Goal: Task Accomplishment & Management: Manage account settings

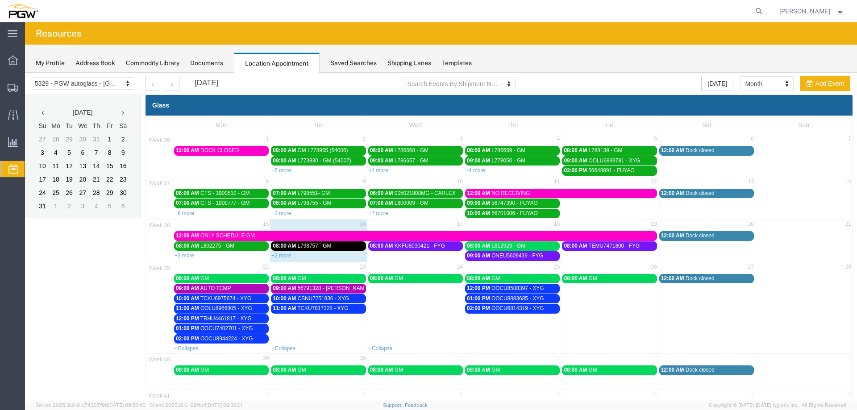
click at [491, 287] on span "OOCU8588397 - XYG" at bounding box center [517, 288] width 53 height 6
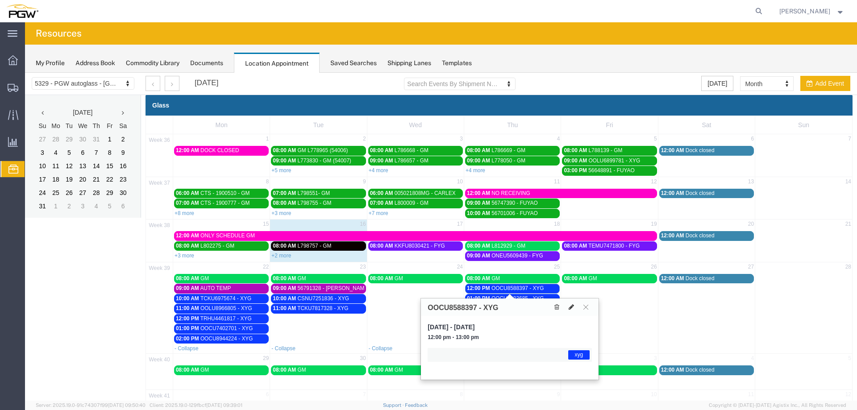
click at [570, 304] on icon at bounding box center [571, 307] width 5 height 6
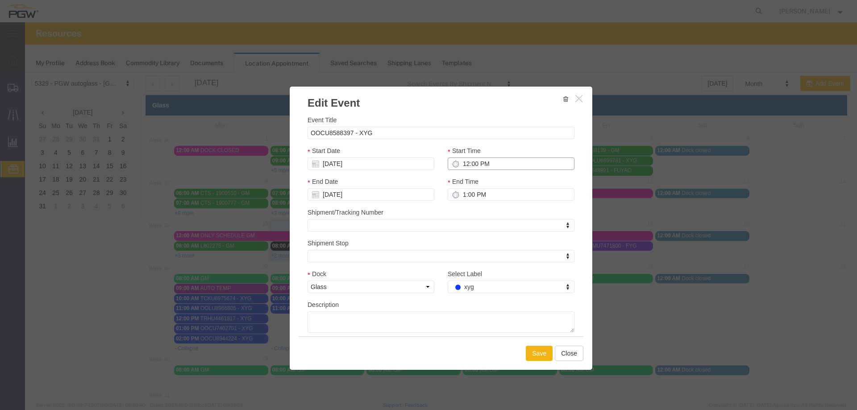
click at [462, 165] on input "12:00 PM" at bounding box center [511, 164] width 127 height 12
type input "9:00 PM"
type input "10:00 PM"
type input "9:00 AM"
type input "10:00 AM"
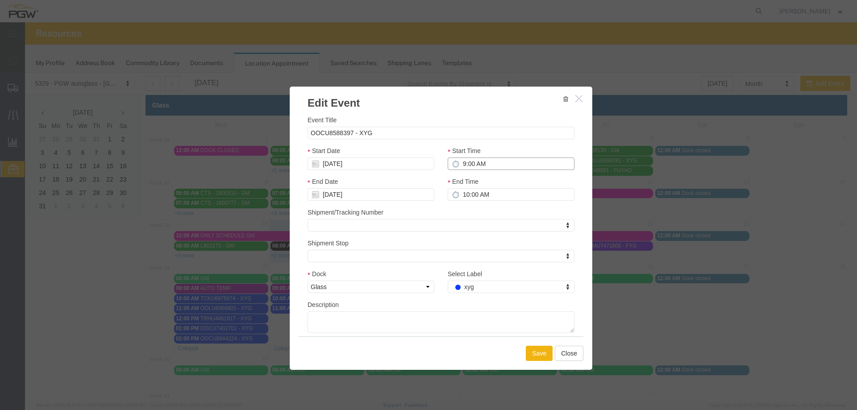
type input "9:00 AM"
click at [386, 163] on input "[DATE]" at bounding box center [370, 164] width 127 height 12
click at [352, 237] on td "17" at bounding box center [354, 232] width 13 height 13
type input "09/17/2025"
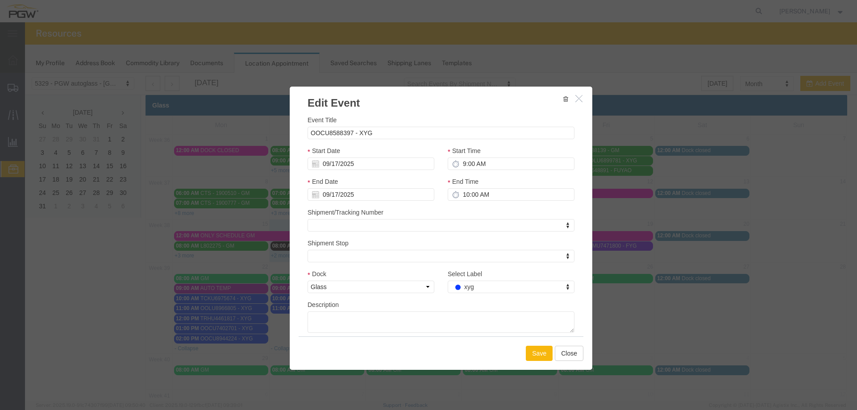
click at [528, 353] on button "Save" at bounding box center [539, 353] width 27 height 15
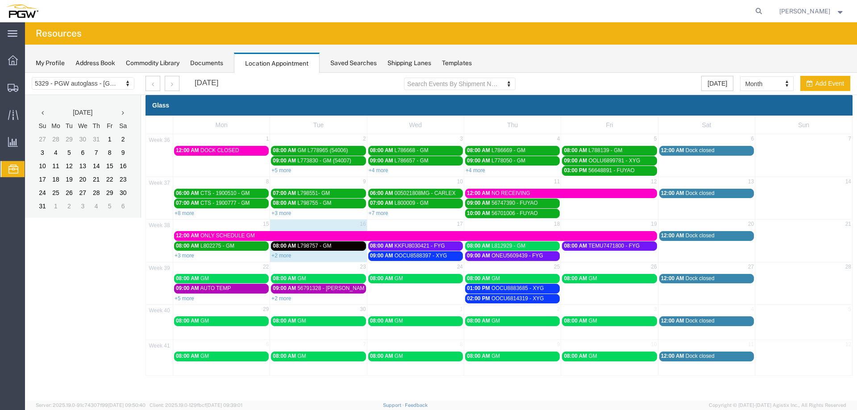
click at [495, 291] on span "OOCU8883685 - XYG" at bounding box center [517, 288] width 53 height 6
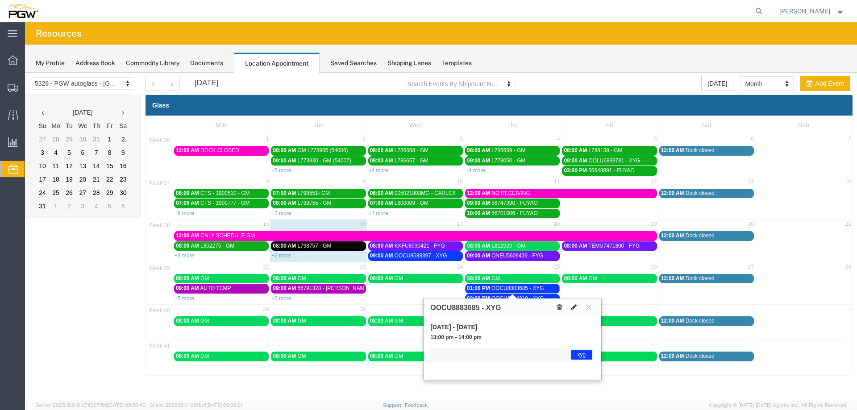
click at [576, 309] on icon at bounding box center [573, 307] width 5 height 6
select select "1"
select select "12920"
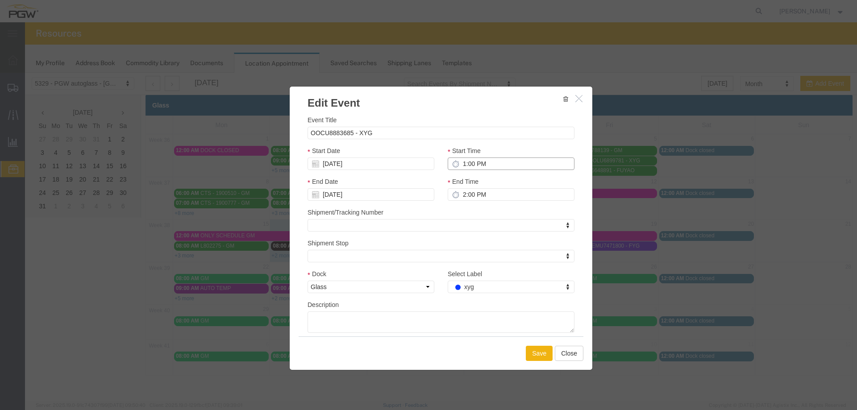
click at [460, 166] on input "1:00 PM" at bounding box center [511, 164] width 127 height 12
type input "10:00 PM"
type input "11:00 PM"
type input "10:00 AM"
type input "11:00 AM"
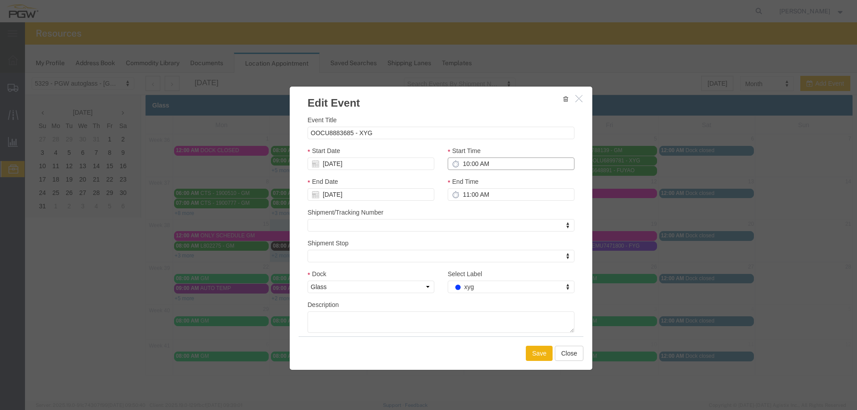
type input "10:00 AM"
click at [357, 166] on input "[DATE]" at bounding box center [370, 164] width 127 height 12
click at [357, 230] on td "17" at bounding box center [356, 232] width 13 height 13
type input "09/17/2025"
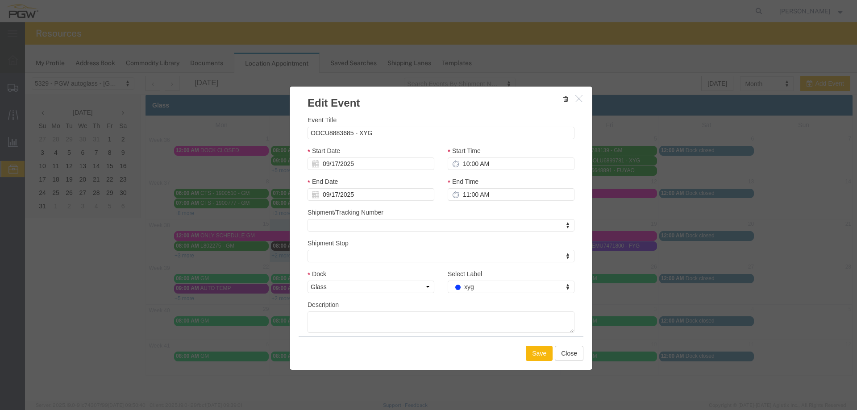
click at [541, 356] on button "Save" at bounding box center [539, 353] width 27 height 15
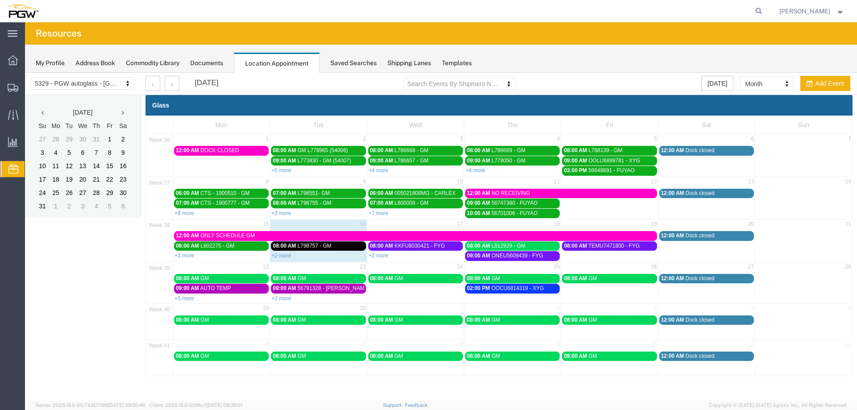
click at [500, 289] on span "OOCU6814319 - XYG" at bounding box center [517, 288] width 53 height 6
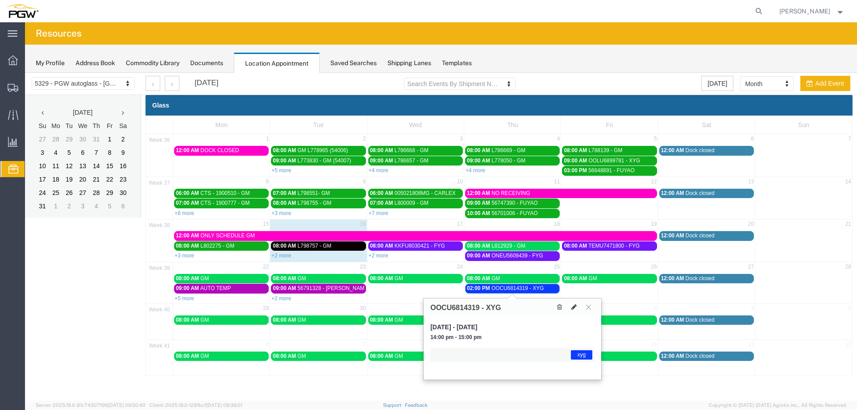
click at [571, 305] on icon at bounding box center [573, 307] width 5 height 6
select select "1"
select select "12920"
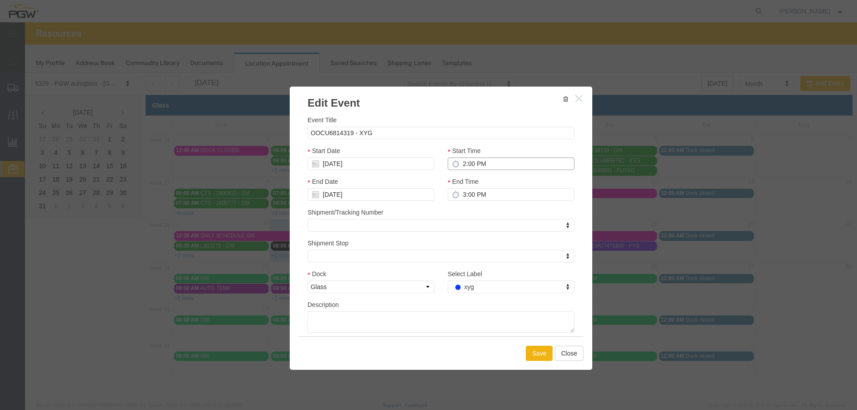
click at [461, 166] on input "2:00 PM" at bounding box center [511, 164] width 127 height 12
type input "11:00 PM"
type input "12:00 AM"
type input "11:00 AM"
type input "12:00 PM"
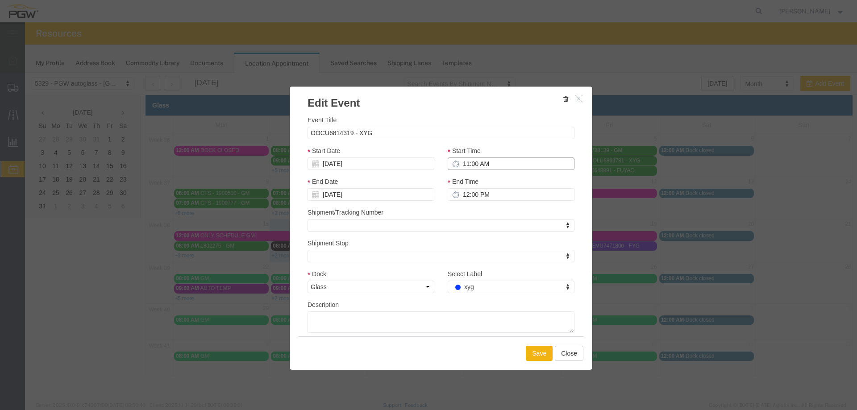
type input "11:00 AM"
click at [373, 162] on input "[DATE]" at bounding box center [370, 164] width 127 height 12
click at [356, 233] on td "17" at bounding box center [356, 232] width 13 height 13
type input "09/17/2025"
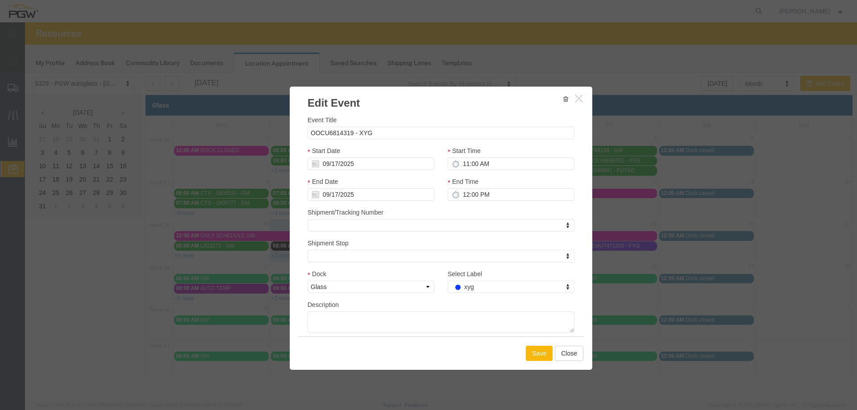
click at [539, 354] on button "Save" at bounding box center [539, 353] width 27 height 15
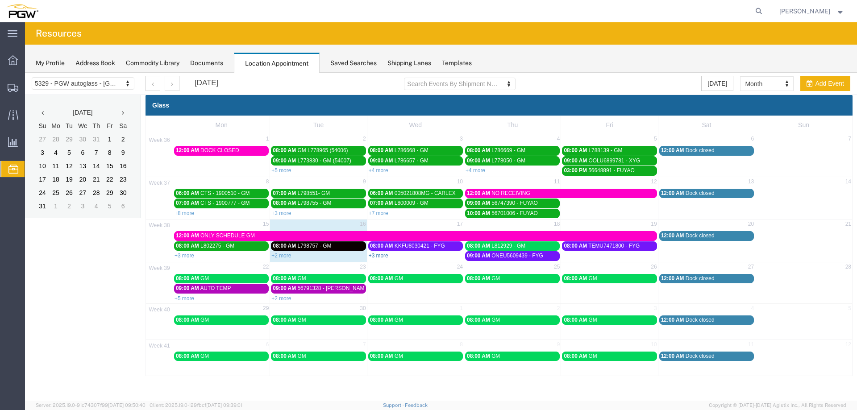
click at [382, 257] on link "+3 more" at bounding box center [379, 256] width 20 height 6
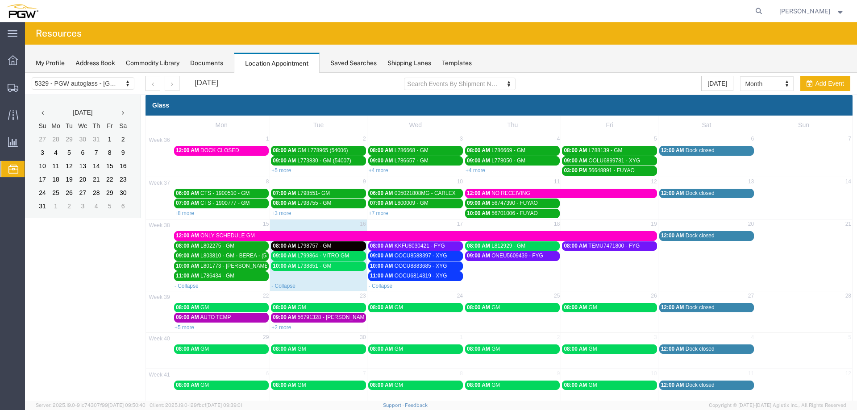
click at [308, 249] on span "L798757 - GM" at bounding box center [314, 246] width 34 height 6
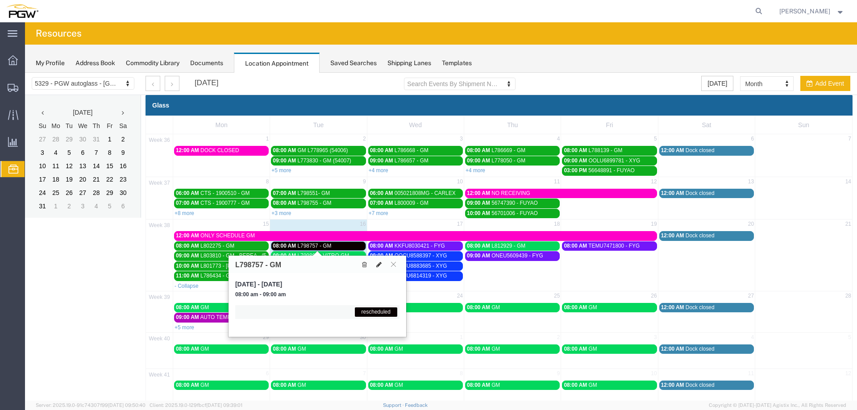
click at [378, 268] on button at bounding box center [379, 264] width 12 height 9
select select "1"
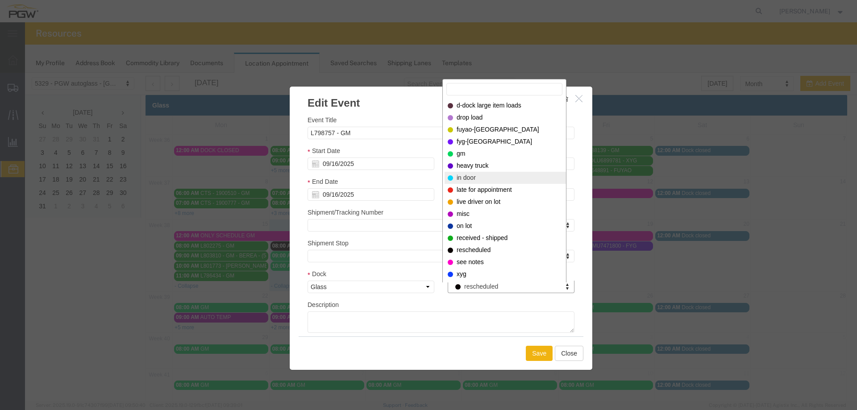
select select "220"
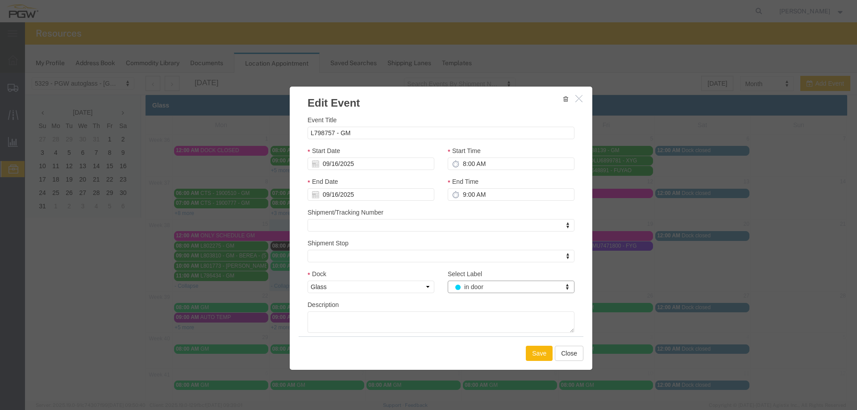
click at [532, 353] on button "Save" at bounding box center [539, 353] width 27 height 15
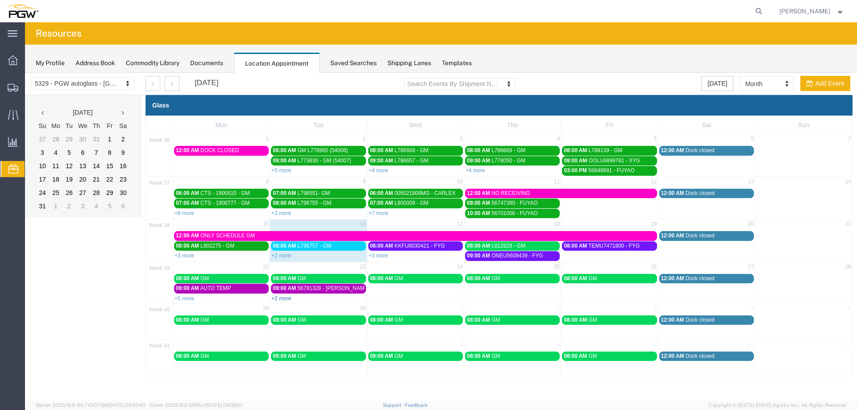
click at [280, 299] on link "+2 more" at bounding box center [281, 298] width 20 height 6
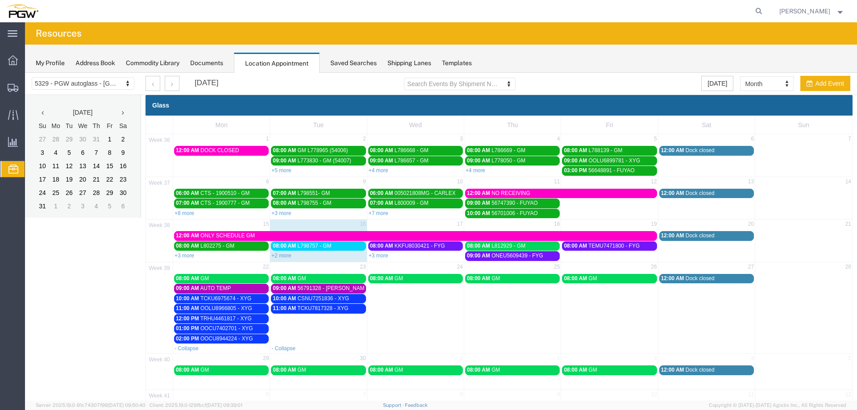
click at [313, 311] on span "TCKU7817328 - XYG" at bounding box center [322, 308] width 51 height 6
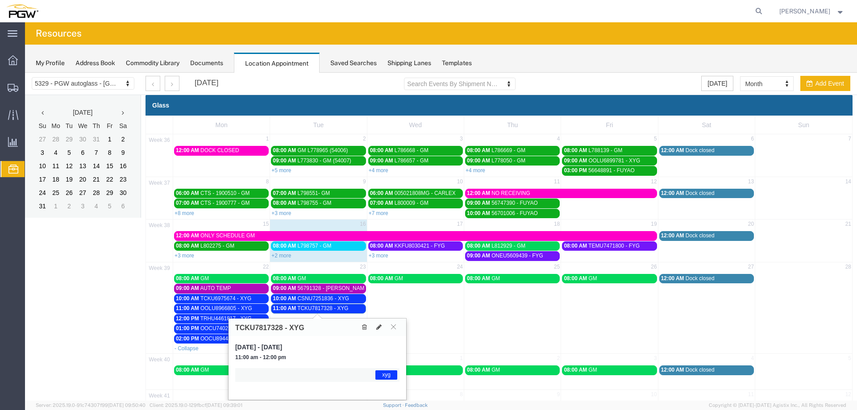
click at [253, 324] on h3 "TCKU7817328 - XYG" at bounding box center [269, 328] width 69 height 8
copy h3 "TCKU7817328"
click at [204, 337] on span "OOCU8944224 - XYG" at bounding box center [226, 339] width 53 height 6
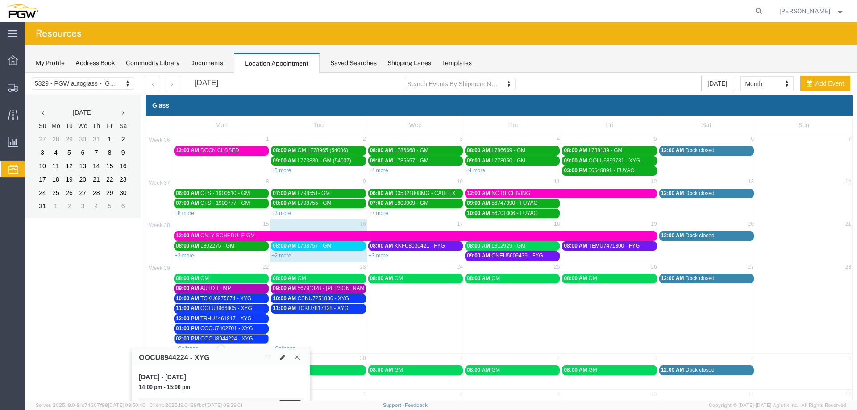
click at [162, 356] on h3 "OOCU8944224 - XYG" at bounding box center [174, 358] width 71 height 8
copy h3 "OOCU8944224"
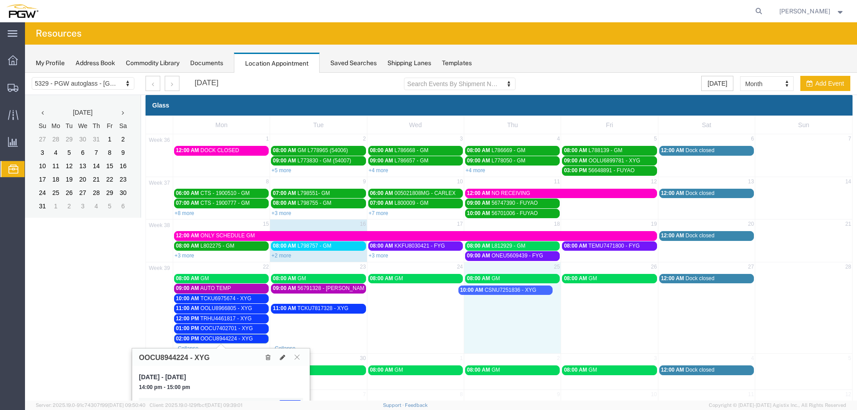
drag, startPoint x: 299, startPoint y: 299, endPoint x: 487, endPoint y: 290, distance: 188.1
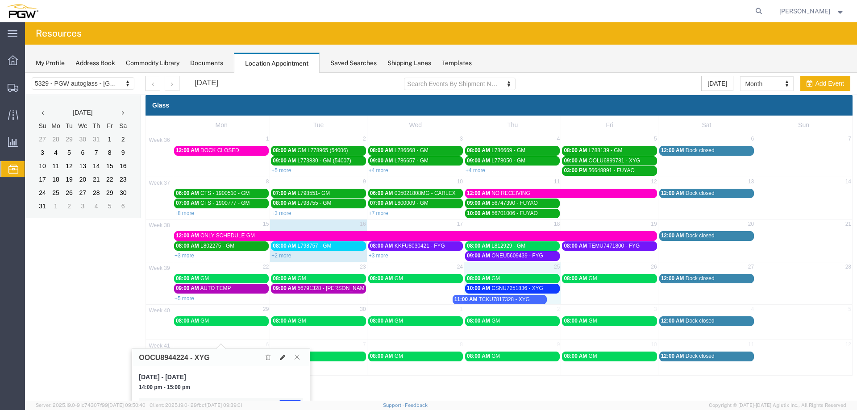
drag, startPoint x: 353, startPoint y: 372, endPoint x: 511, endPoint y: 300, distance: 173.3
click at [189, 299] on link "+5 more" at bounding box center [184, 298] width 20 height 6
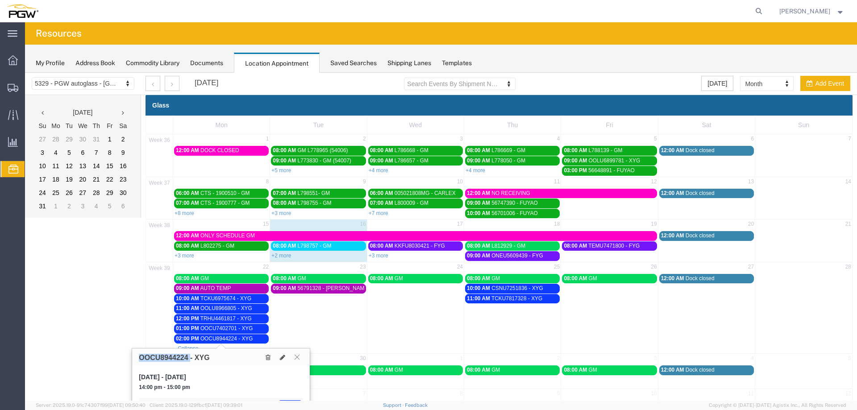
click at [298, 357] on icon at bounding box center [297, 356] width 5 height 5
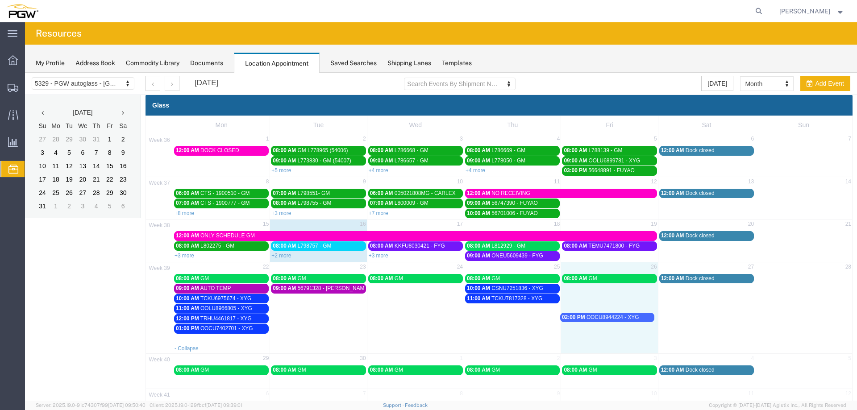
drag, startPoint x: 242, startPoint y: 341, endPoint x: 628, endPoint y: 320, distance: 386.6
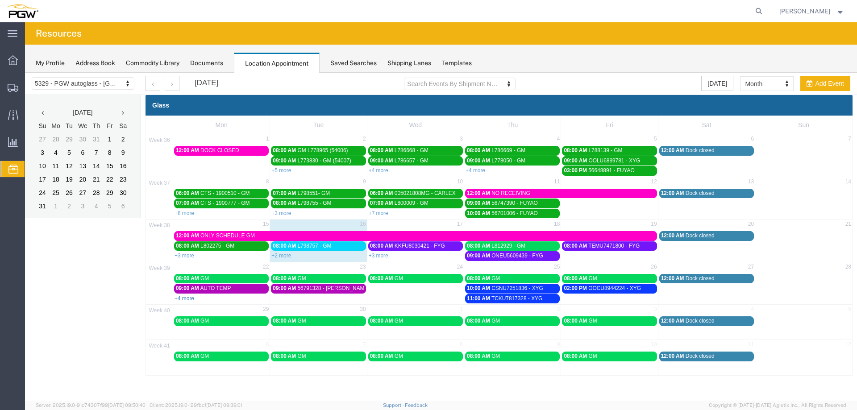
click at [185, 298] on link "+4 more" at bounding box center [184, 298] width 20 height 6
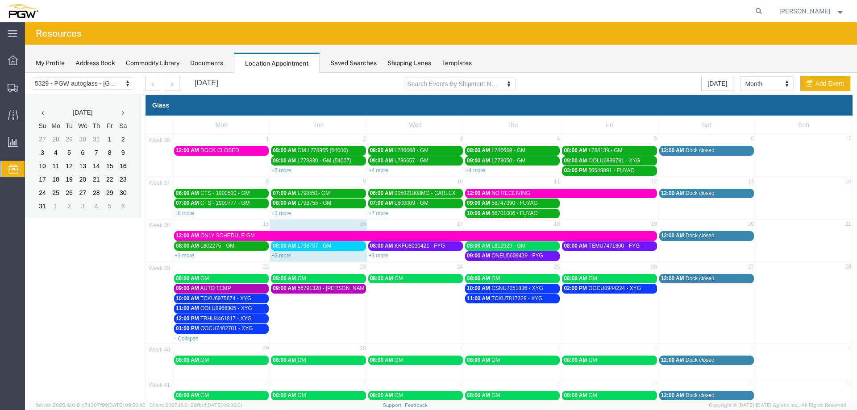
click at [206, 329] on span "OOCU7402701 - XYG" at bounding box center [226, 328] width 53 height 6
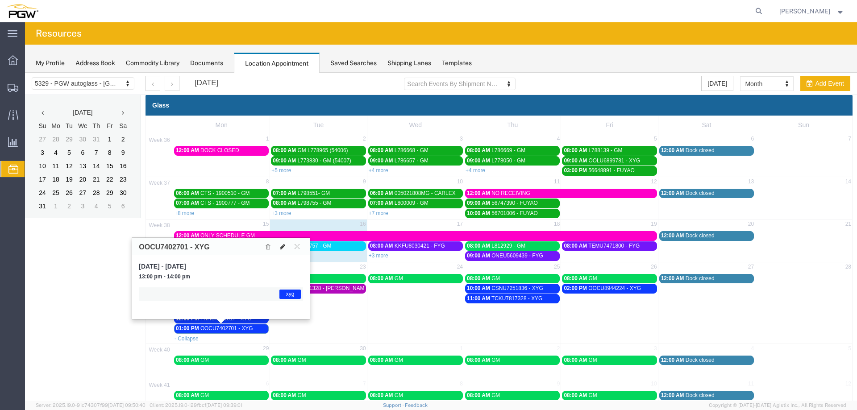
click at [282, 248] on icon at bounding box center [282, 247] width 5 height 6
select select "1"
select select "12920"
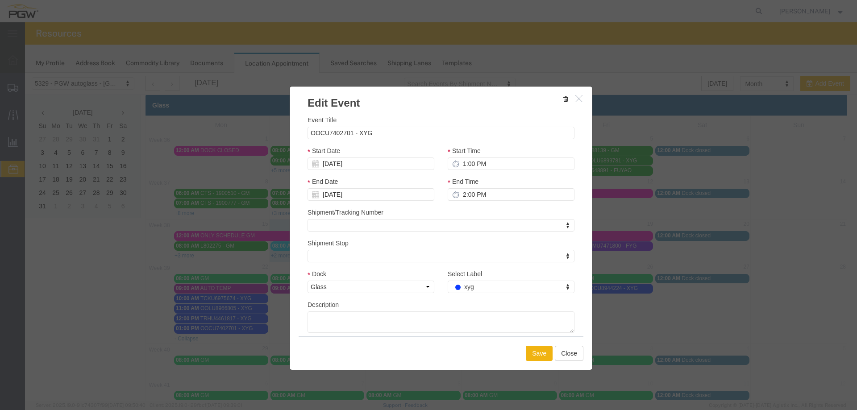
click at [574, 94] on button "button" at bounding box center [579, 98] width 11 height 11
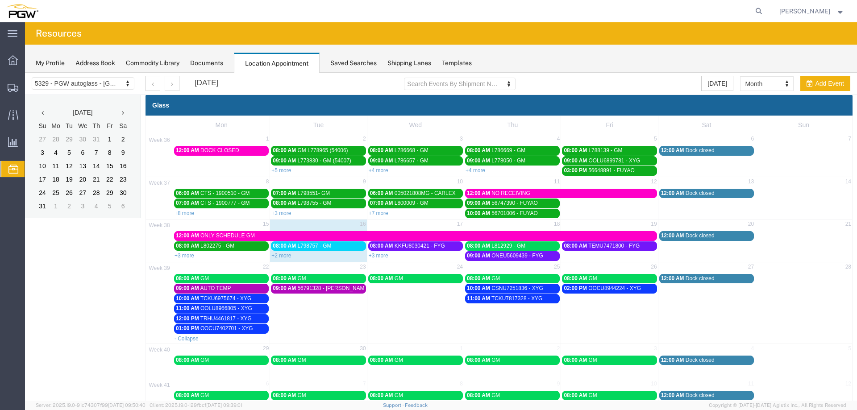
click at [207, 331] on span "OOCU7402701 - XYG" at bounding box center [226, 328] width 53 height 6
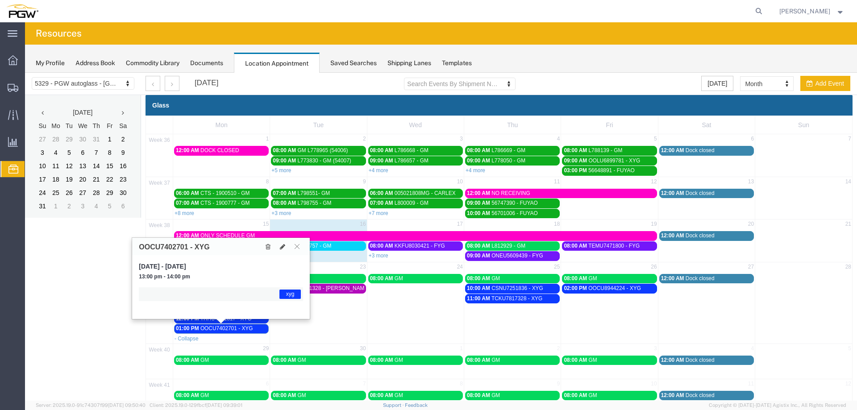
click at [153, 248] on h3 "OOCU7402701 - XYG" at bounding box center [174, 247] width 71 height 8
copy h3 "OOCU7402701"
drag, startPoint x: 302, startPoint y: 245, endPoint x: 292, endPoint y: 261, distance: 18.2
click at [302, 245] on button at bounding box center [297, 246] width 12 height 8
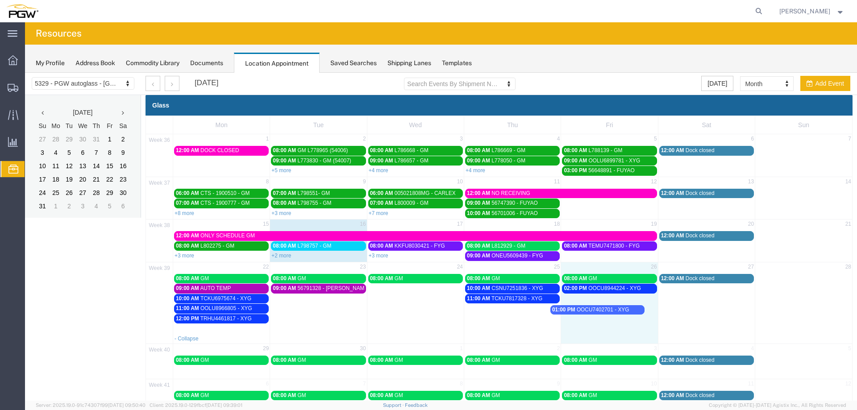
drag, startPoint x: 235, startPoint y: 328, endPoint x: 609, endPoint y: 310, distance: 374.9
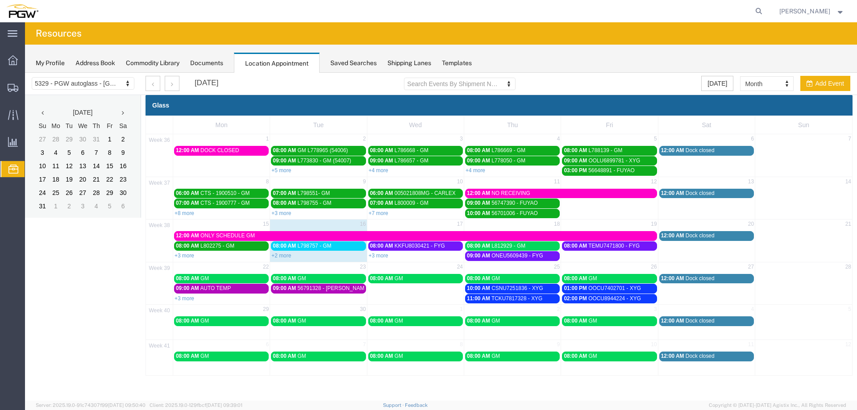
click at [612, 299] on span "OOCU8944224 - XYG" at bounding box center [614, 298] width 53 height 6
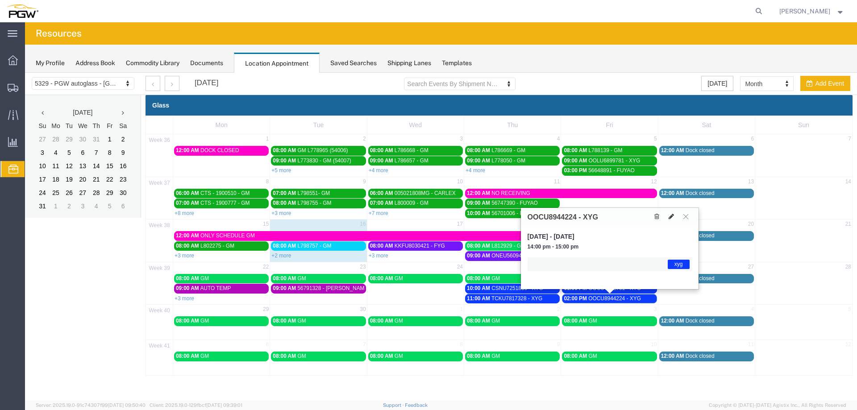
click at [675, 219] on button at bounding box center [671, 216] width 12 height 9
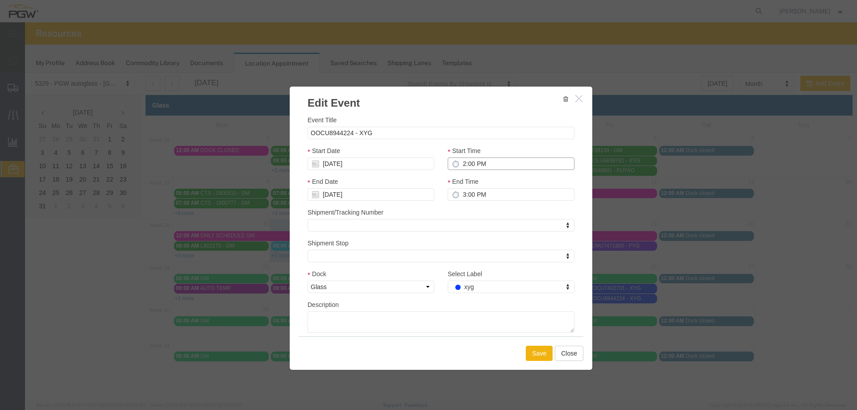
click at [459, 165] on input "2:00 PM" at bounding box center [511, 164] width 127 height 12
type input "9:00 PM"
type input "10:00 PM"
type input "9:00 AM"
type input "10:00 AM"
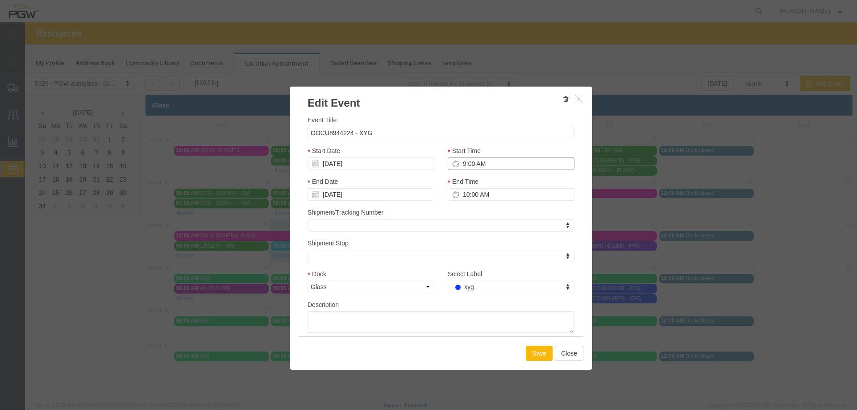
type input "9:00 AM"
click at [532, 349] on button "Save" at bounding box center [539, 353] width 27 height 15
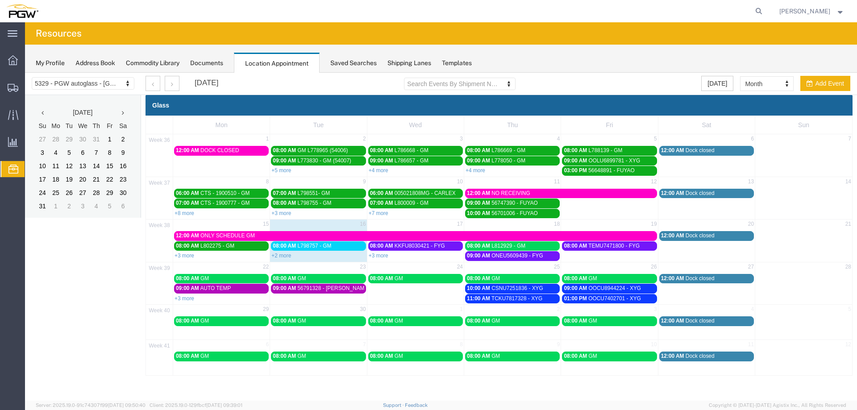
click at [592, 296] on span "OOCU7402701 - XYG" at bounding box center [614, 298] width 53 height 6
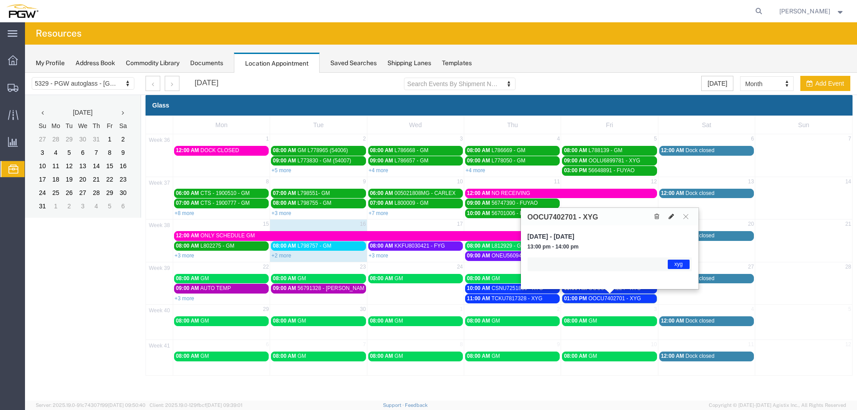
click at [673, 217] on icon at bounding box center [671, 216] width 5 height 6
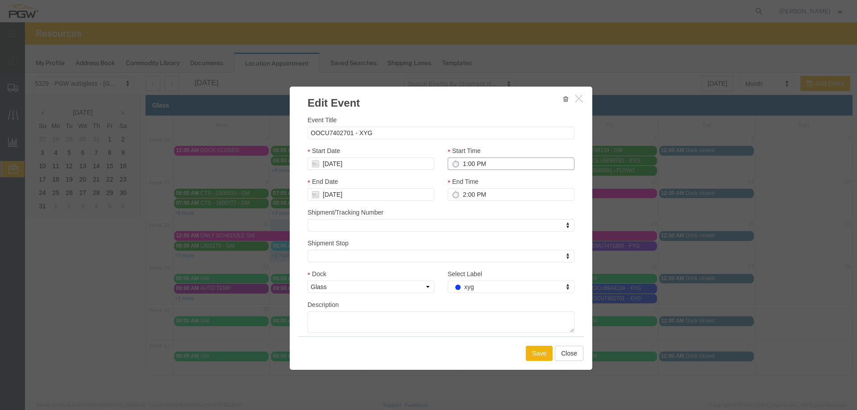
click at [459, 167] on input "1:00 PM" at bounding box center [511, 164] width 127 height 12
type input "10:00 PM"
type input "11:00 PM"
type input "10:00 AM"
type input "11:00 AM"
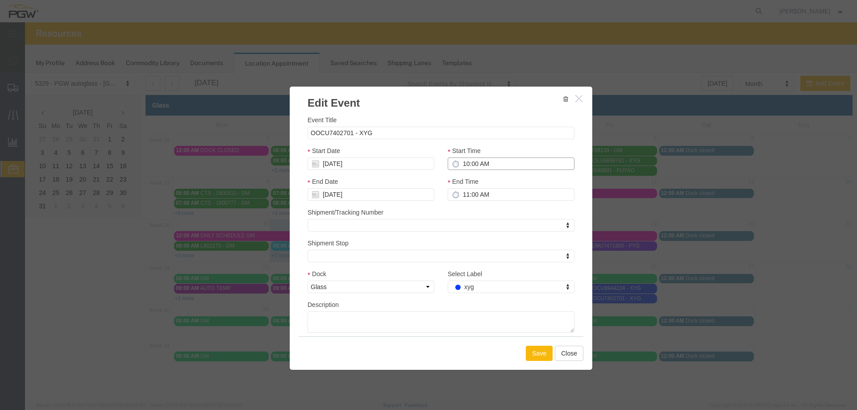
type input "10:00 AM"
click at [532, 356] on button "Save" at bounding box center [539, 353] width 27 height 15
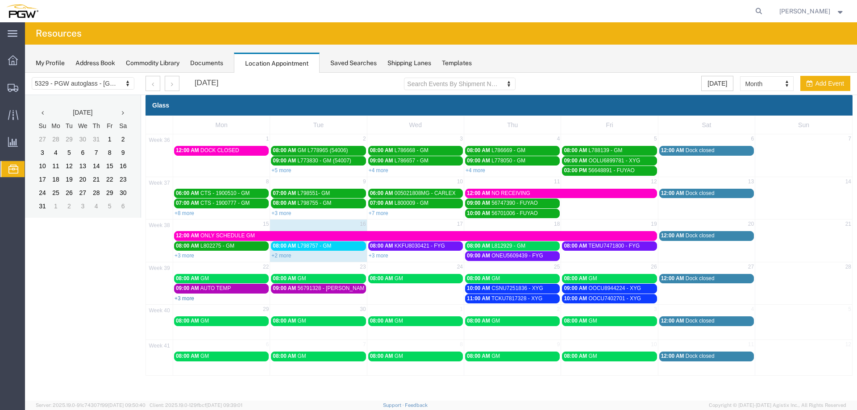
click at [188, 299] on link "+3 more" at bounding box center [184, 298] width 20 height 6
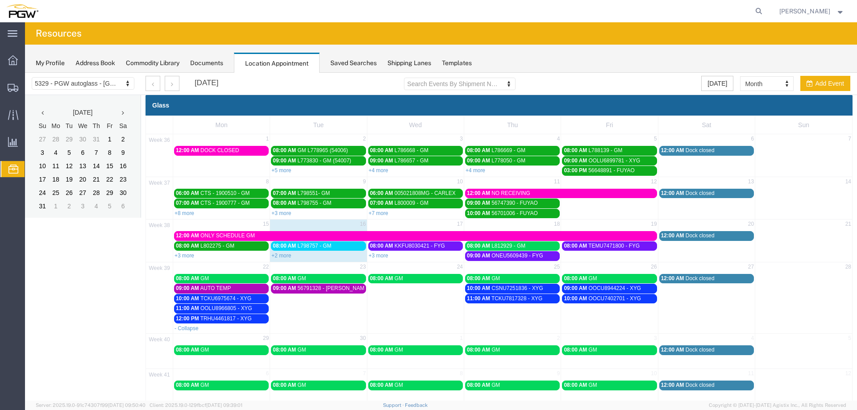
click at [203, 318] on span "TRHU4461817 - XYG" at bounding box center [225, 319] width 51 height 6
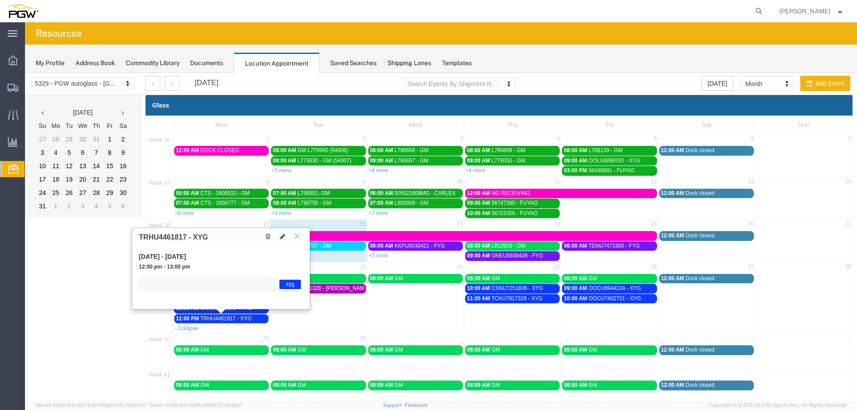
click at [165, 237] on h3 "TRHU4461817 - XYG" at bounding box center [173, 237] width 69 height 8
copy h3 "TRHU4461817"
click at [281, 239] on icon at bounding box center [282, 236] width 5 height 6
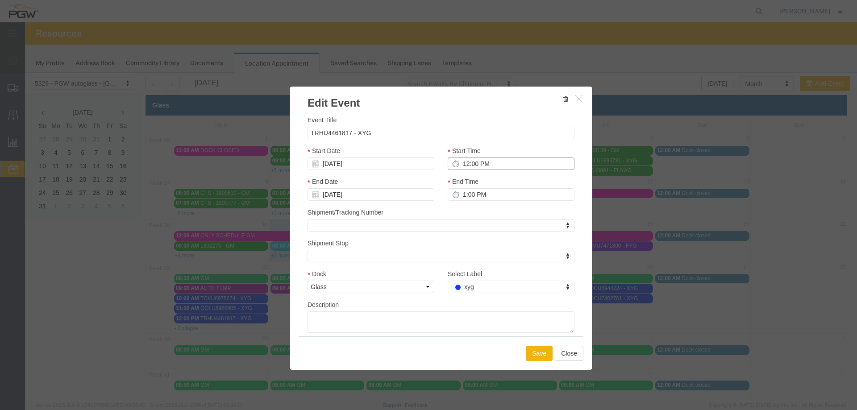
click at [457, 161] on input "12:00 PM" at bounding box center [511, 164] width 127 height 12
type input "1:00 PM"
type input "2:00 PM"
type input "4:00 PM"
type input "5:00 PM"
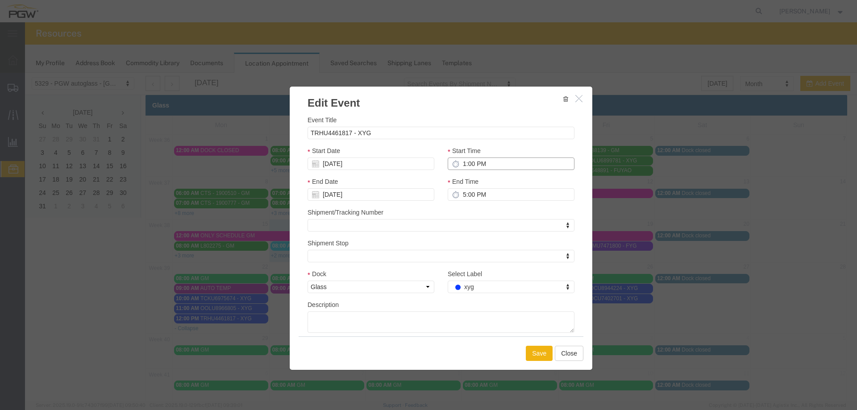
type input "11:00 PM"
type input "12:00 AM"
type input "11:15 PM"
type input "12:15 AM"
type input "11:00 PM"
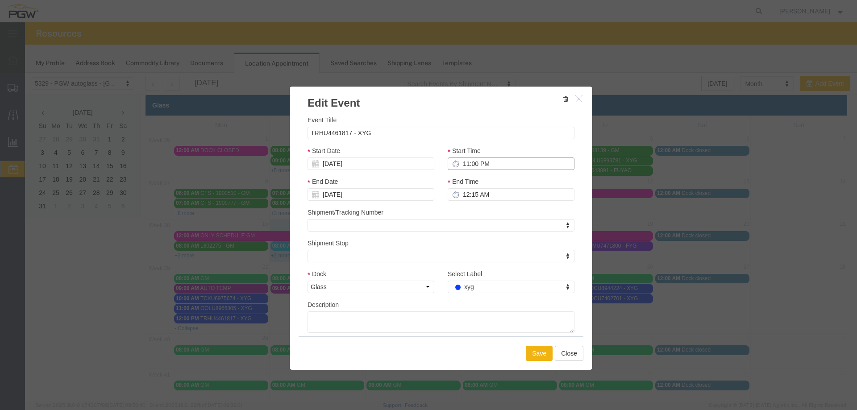
type input "12:00 AM"
type input "11:00 AM"
type input "12:00 PM"
type input "11:00 AM"
click at [378, 168] on input "[DATE]" at bounding box center [370, 164] width 127 height 12
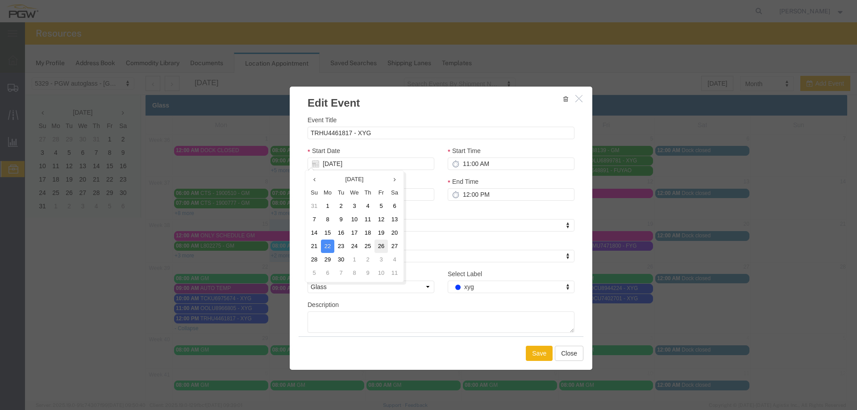
click at [378, 246] on td "26" at bounding box center [380, 246] width 13 height 13
type input "[DATE]"
click at [529, 349] on button "Save" at bounding box center [539, 353] width 27 height 15
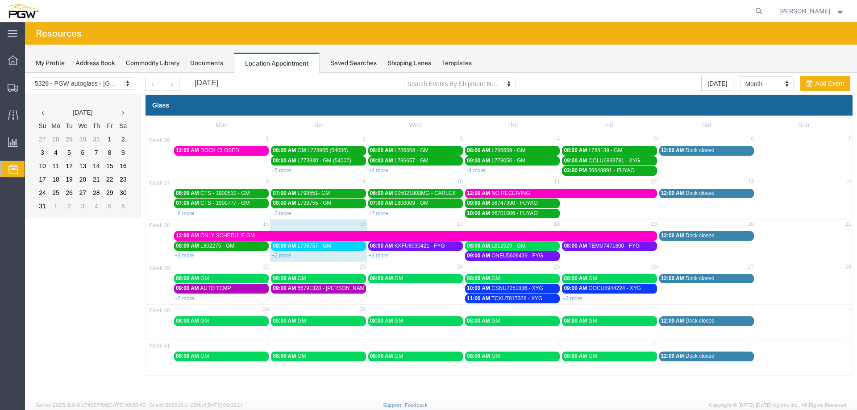
click at [341, 249] on div "08:00 AM L798757 - GM" at bounding box center [318, 246] width 91 height 7
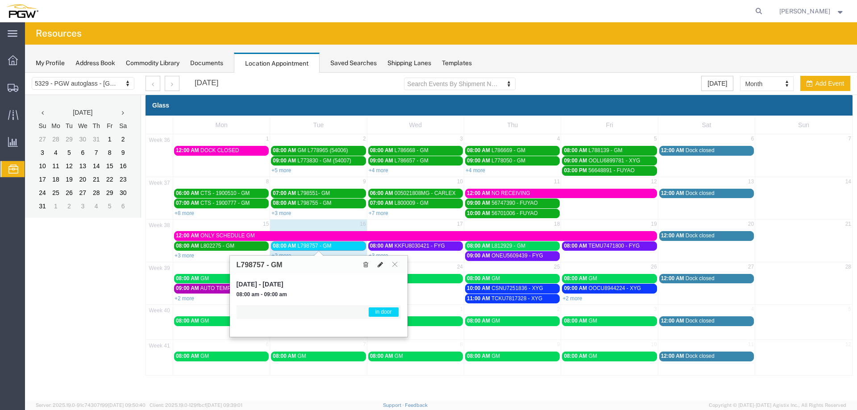
click at [378, 266] on icon at bounding box center [380, 265] width 5 height 6
select select "1"
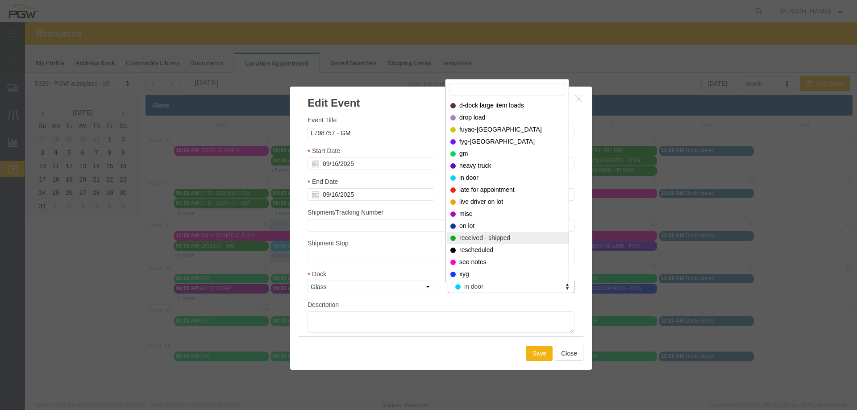
drag, startPoint x: 471, startPoint y: 240, endPoint x: 478, endPoint y: 242, distance: 6.8
select select "200"
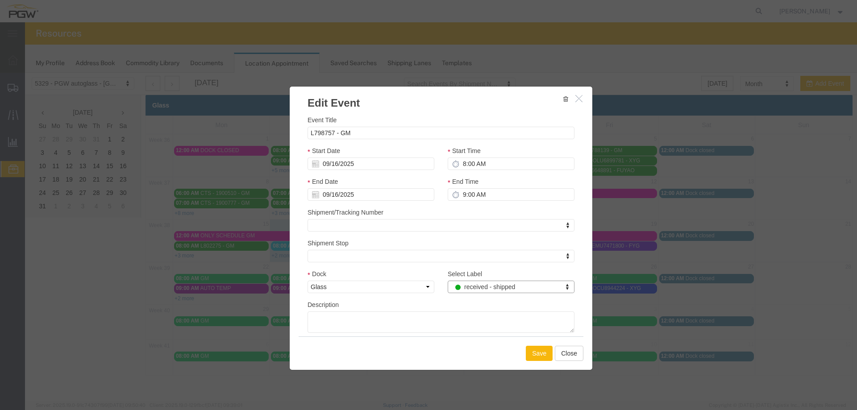
click at [536, 349] on button "Save" at bounding box center [539, 353] width 27 height 15
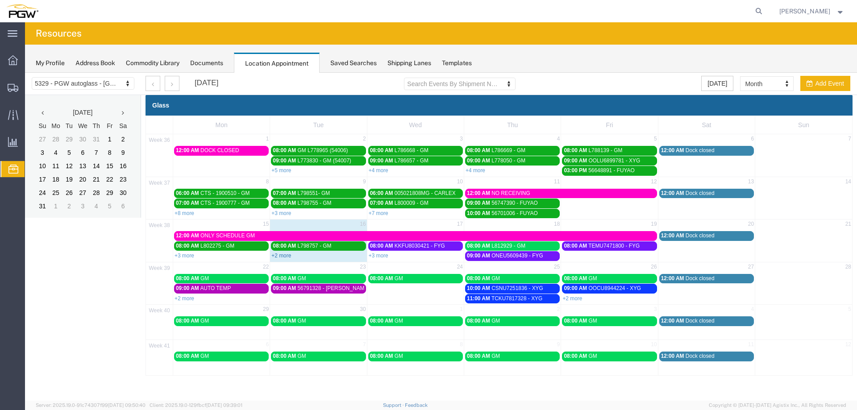
click at [281, 255] on link "+2 more" at bounding box center [281, 256] width 20 height 6
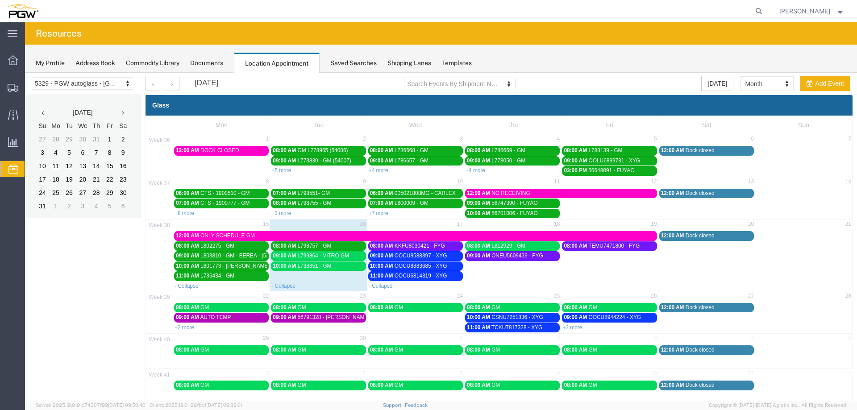
click at [291, 257] on span "09:00 AM" at bounding box center [284, 256] width 23 height 6
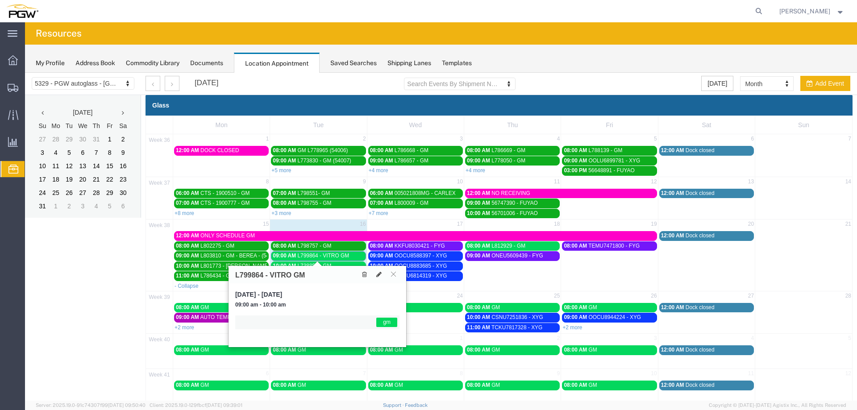
click at [246, 274] on h3 "L799864 - VITRO GM" at bounding box center [270, 275] width 70 height 8
copy h3 "L799864"
drag, startPoint x: 324, startPoint y: 256, endPoint x: 323, endPoint y: 265, distance: 9.0
click at [324, 256] on span "L799864 - VITRO GM" at bounding box center [323, 256] width 52 height 6
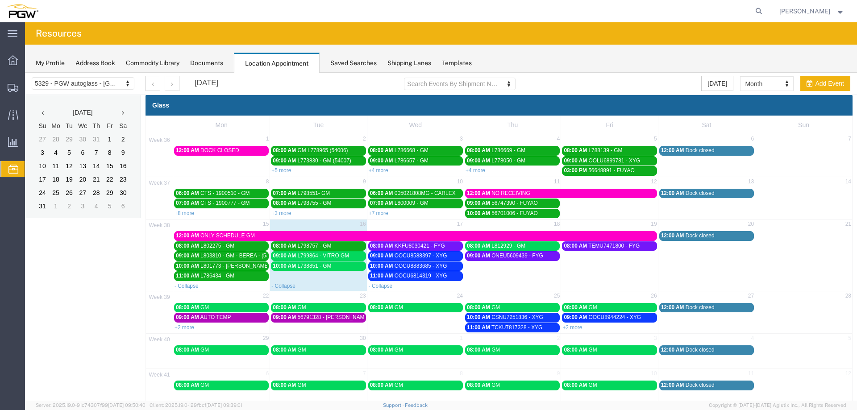
click at [305, 319] on span "56791328 - [PERSON_NAME]" at bounding box center [333, 317] width 72 height 6
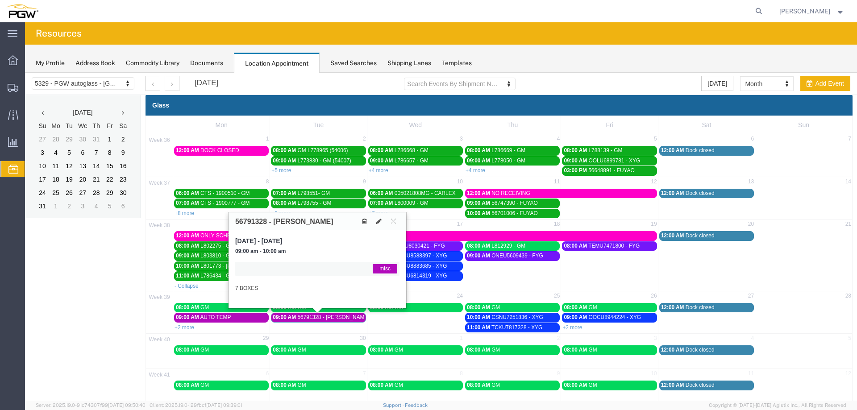
click at [305, 319] on span "56791328 - [PERSON_NAME]" at bounding box center [333, 317] width 72 height 6
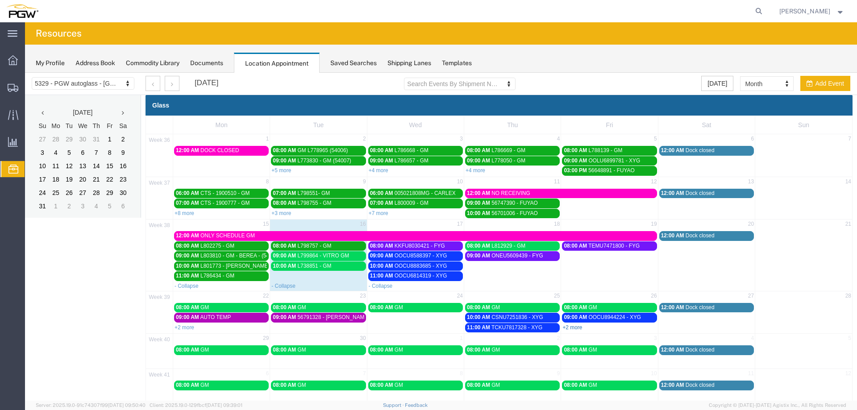
click at [570, 329] on link "+2 more" at bounding box center [572, 327] width 20 height 6
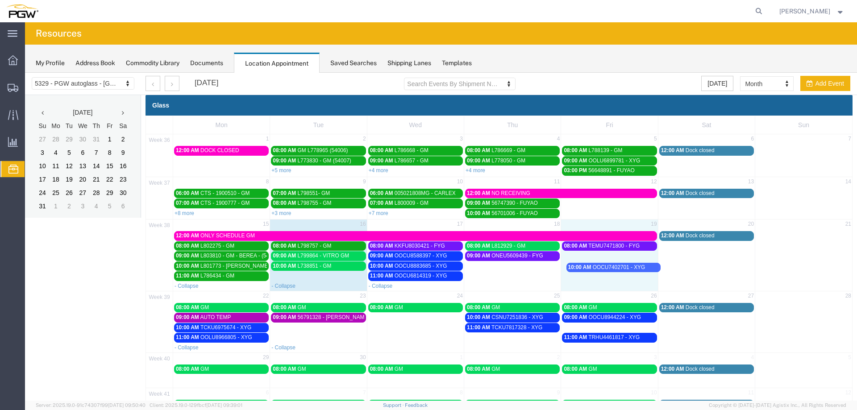
drag, startPoint x: 593, startPoint y: 314, endPoint x: 598, endPoint y: 266, distance: 48.0
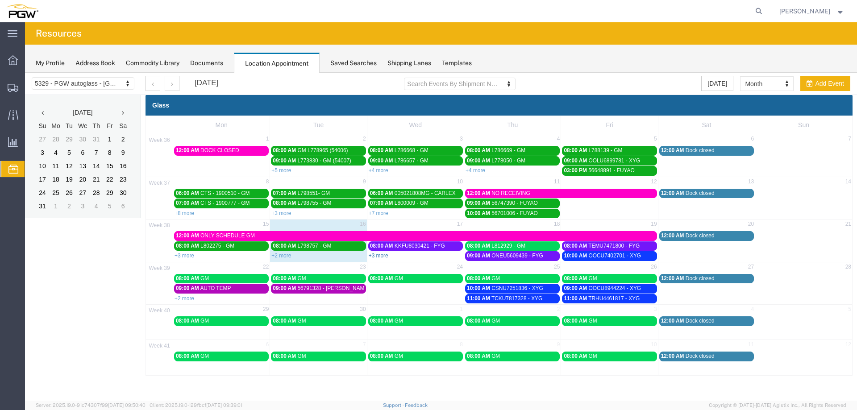
click at [381, 256] on link "+3 more" at bounding box center [379, 256] width 20 height 6
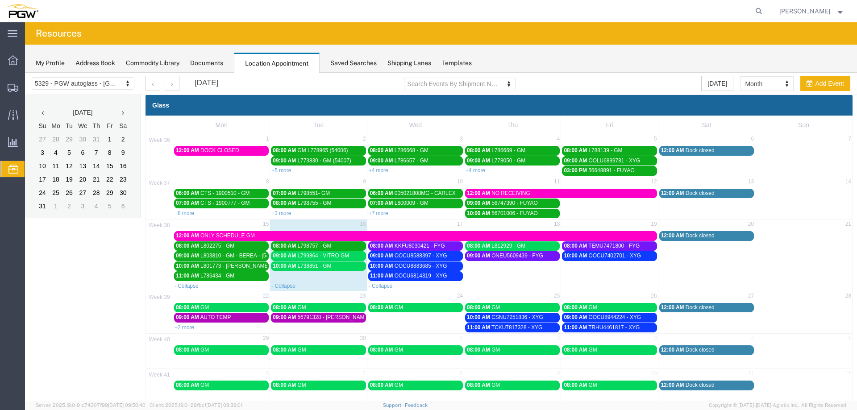
click at [609, 61] on div "My Profile Address Book Commodity Library Documents Location Appointment Saved …" at bounding box center [441, 59] width 832 height 28
click at [303, 266] on span "L738851 - GM" at bounding box center [314, 266] width 34 height 6
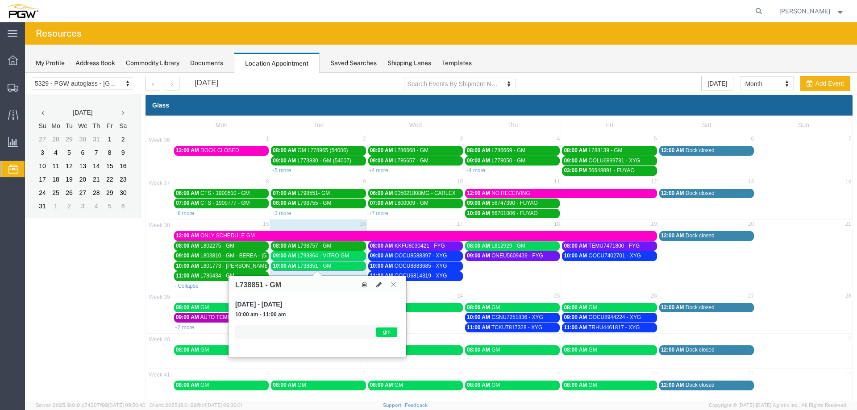
click at [249, 282] on h3 "L738851 - GM" at bounding box center [258, 285] width 46 height 8
copy h3 "L738851"
click at [349, 270] on div "10:00 AM L738851 - GM" at bounding box center [318, 266] width 91 height 7
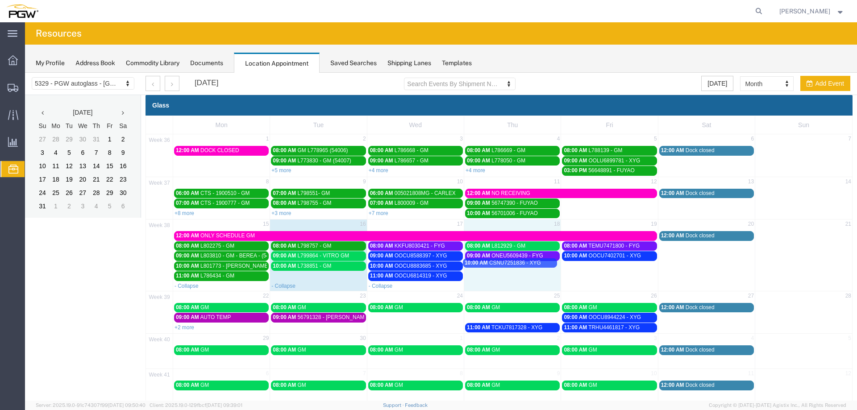
drag, startPoint x: 516, startPoint y: 317, endPoint x: 516, endPoint y: 263, distance: 54.4
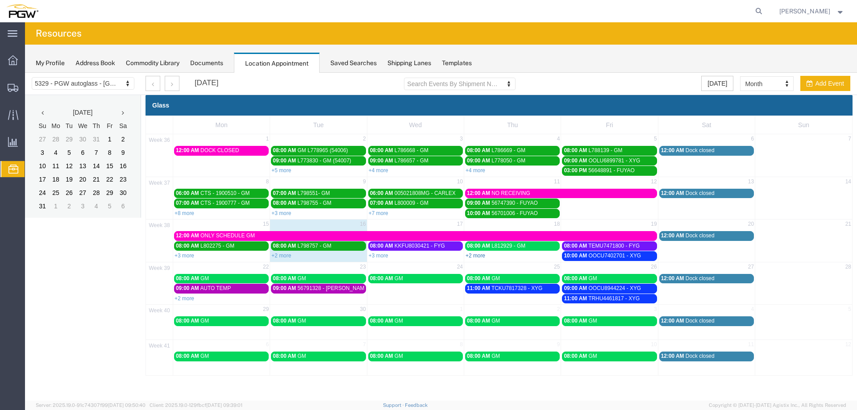
click at [481, 257] on link "+2 more" at bounding box center [475, 256] width 20 height 6
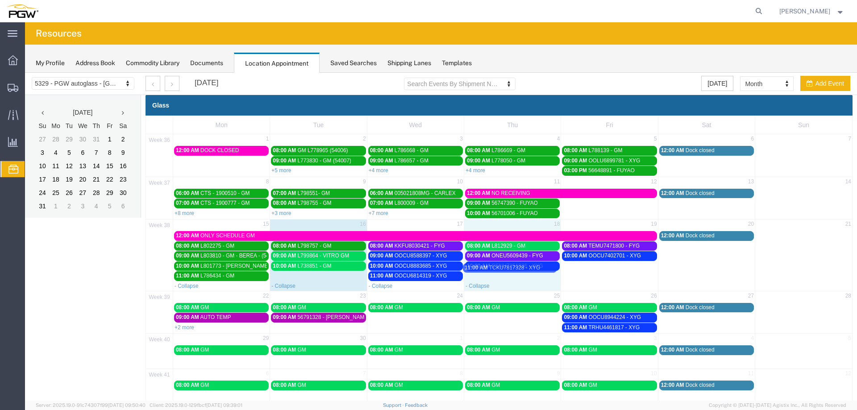
drag, startPoint x: 503, startPoint y: 282, endPoint x: 503, endPoint y: 272, distance: 10.3
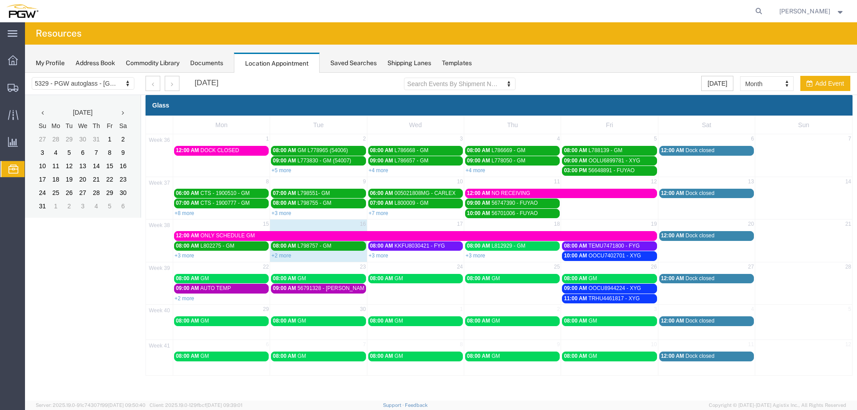
click at [586, 235] on div "12:00 AM ONLY SCHEDULE GM" at bounding box center [415, 236] width 479 height 7
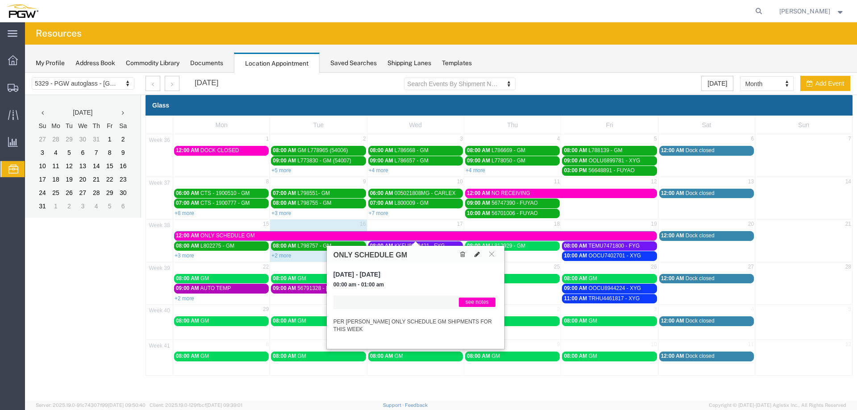
click at [477, 255] on icon at bounding box center [476, 254] width 5 height 6
select select "1"
select select "320"
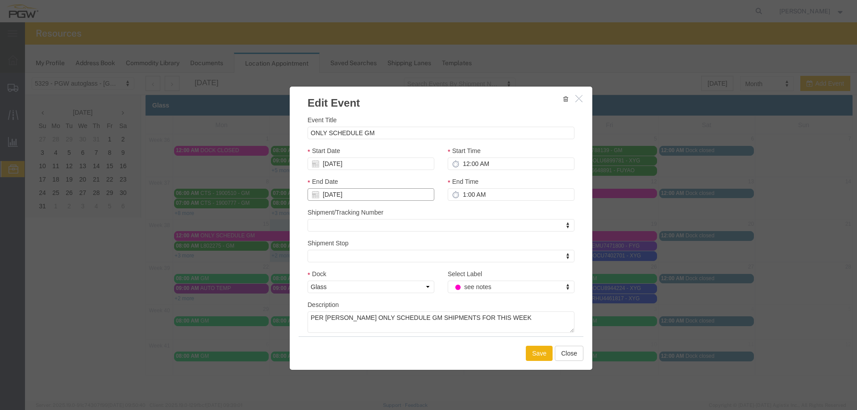
click at [361, 195] on input "[DATE]" at bounding box center [370, 194] width 127 height 12
click at [356, 263] on td "17" at bounding box center [354, 263] width 13 height 13
type input "09/17/2025"
click at [533, 349] on button "Save" at bounding box center [539, 353] width 27 height 15
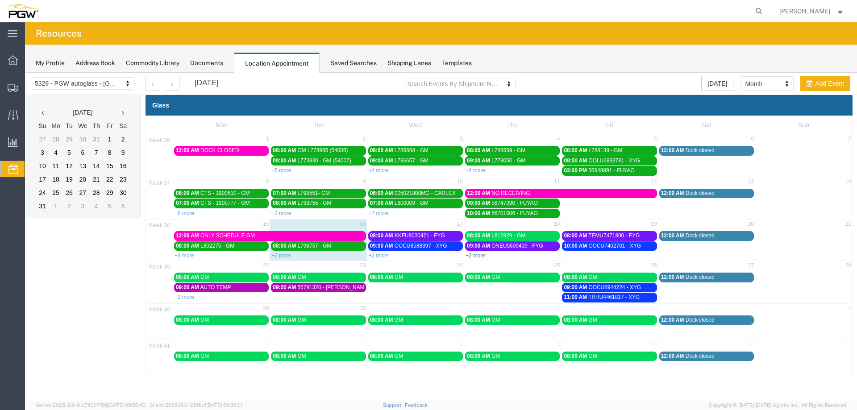
click at [482, 258] on link "+2 more" at bounding box center [475, 256] width 20 height 6
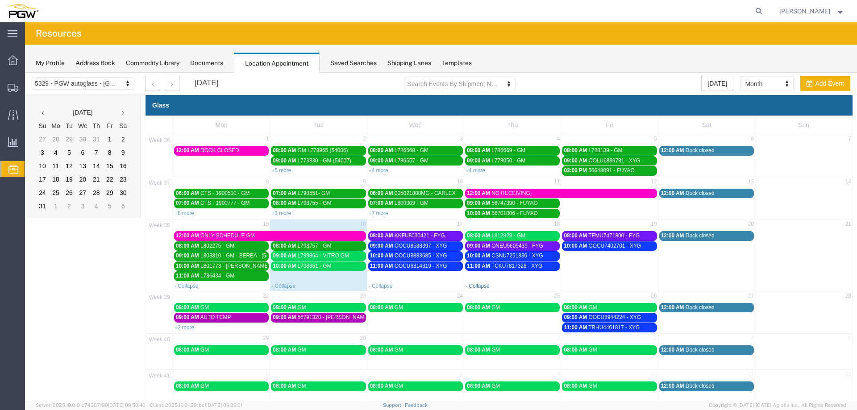
click at [467, 287] on link "- Collapse" at bounding box center [477, 286] width 24 height 6
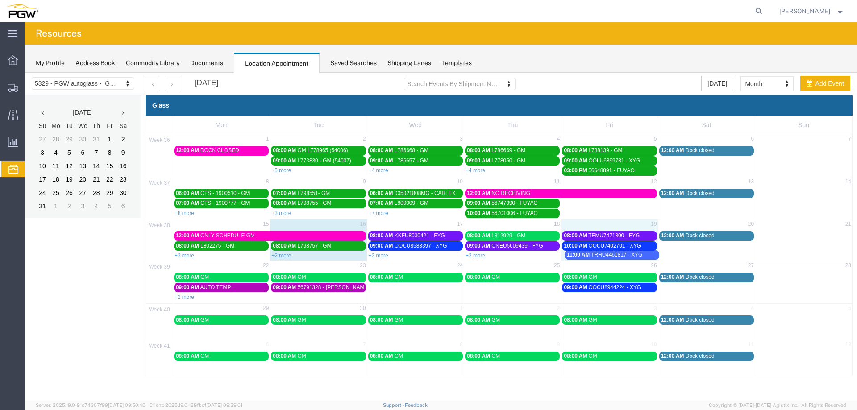
drag, startPoint x: 593, startPoint y: 296, endPoint x: 595, endPoint y: 262, distance: 34.0
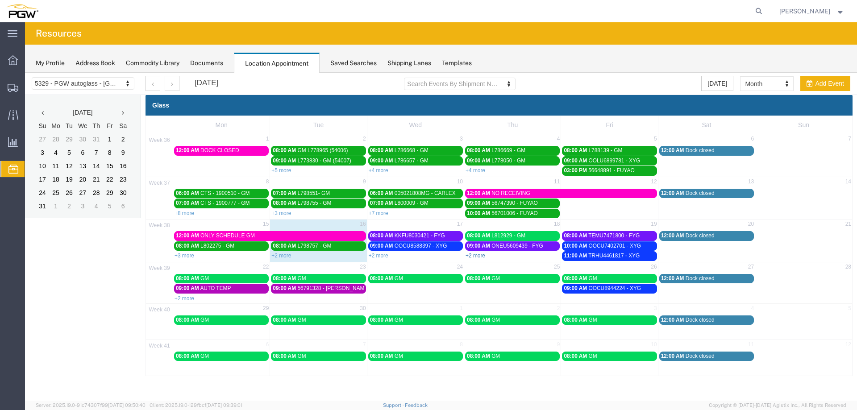
click at [476, 253] on link "+2 more" at bounding box center [475, 256] width 20 height 6
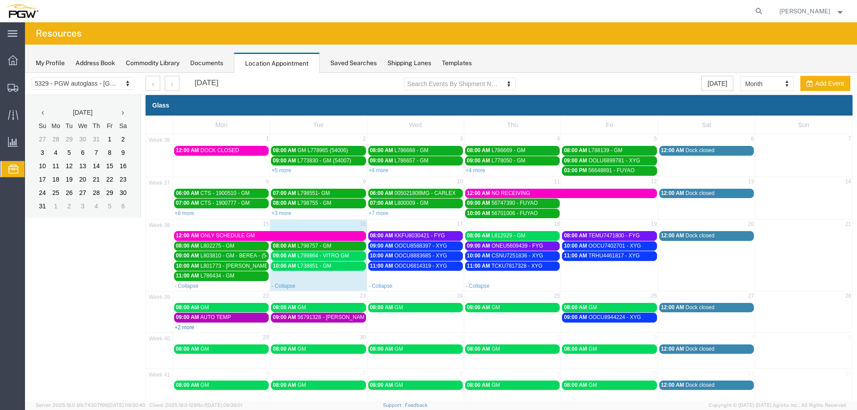
click at [188, 330] on link "+2 more" at bounding box center [184, 327] width 20 height 6
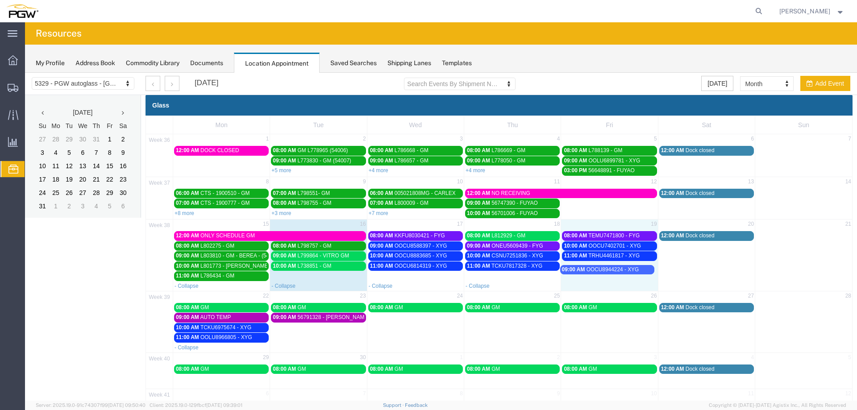
drag, startPoint x: 610, startPoint y: 319, endPoint x: 611, endPoint y: 271, distance: 47.8
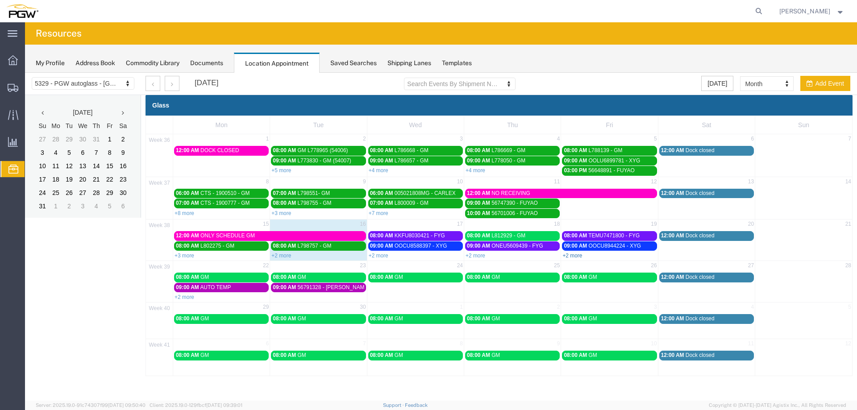
click at [576, 256] on link "+2 more" at bounding box center [572, 256] width 20 height 6
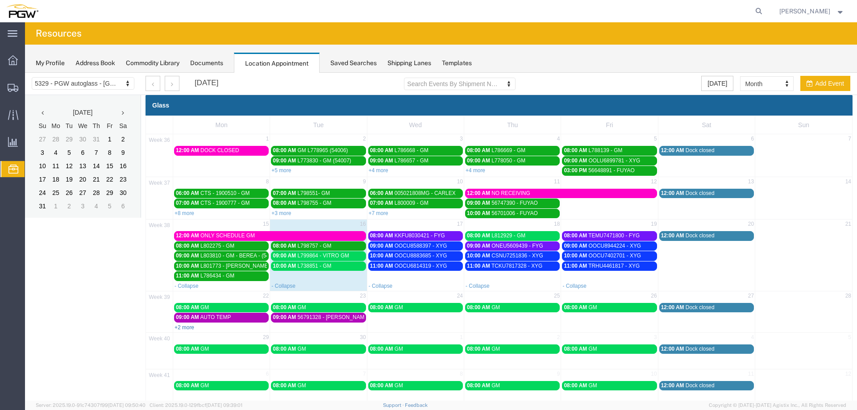
click at [191, 329] on link "+2 more" at bounding box center [184, 327] width 20 height 6
